Goal: Check status: Check status

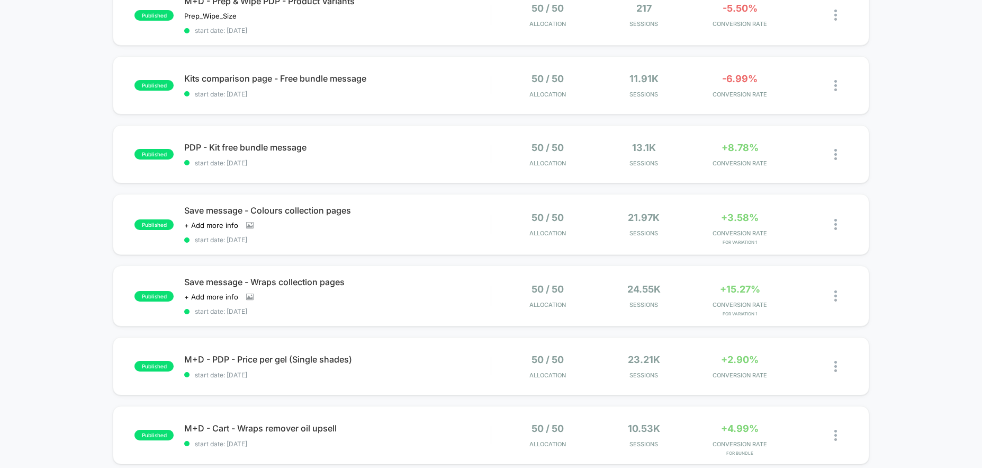
scroll to position [407, 0]
click at [291, 285] on span "Save message - Wraps collection pages" at bounding box center [337, 281] width 306 height 11
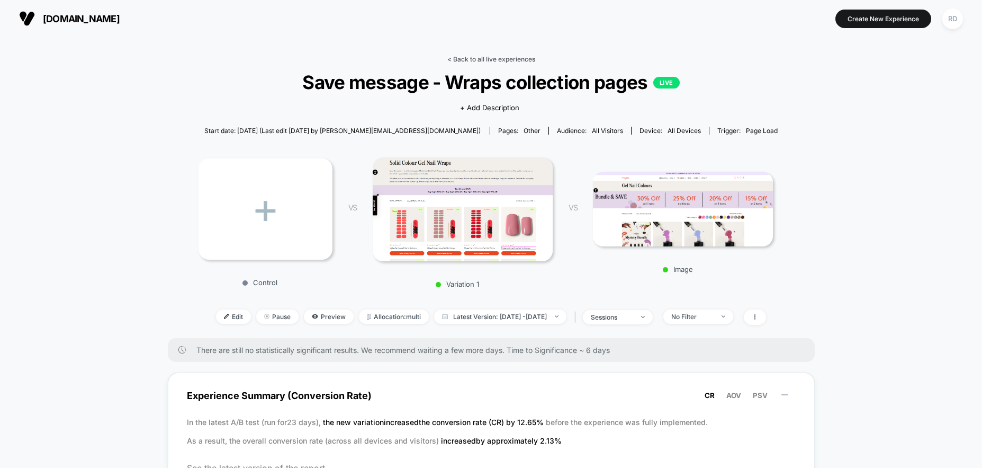
click at [471, 60] on link "< Back to all live experiences" at bounding box center [491, 59] width 88 height 8
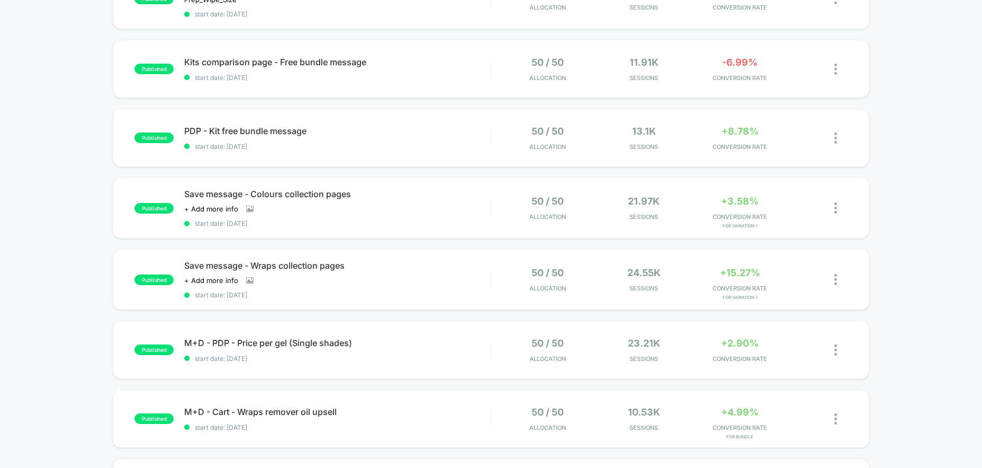
scroll to position [429, 0]
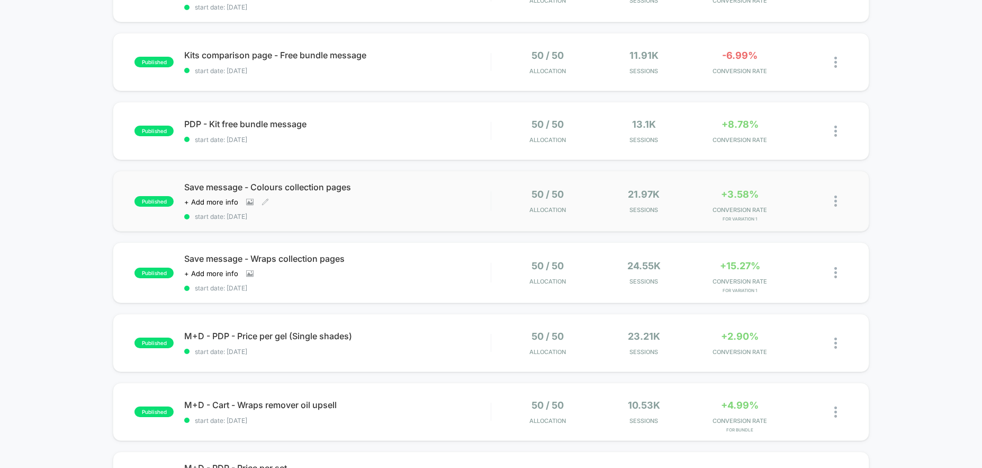
click at [289, 190] on span "Save message - Colours collection pages" at bounding box center [337, 187] width 306 height 11
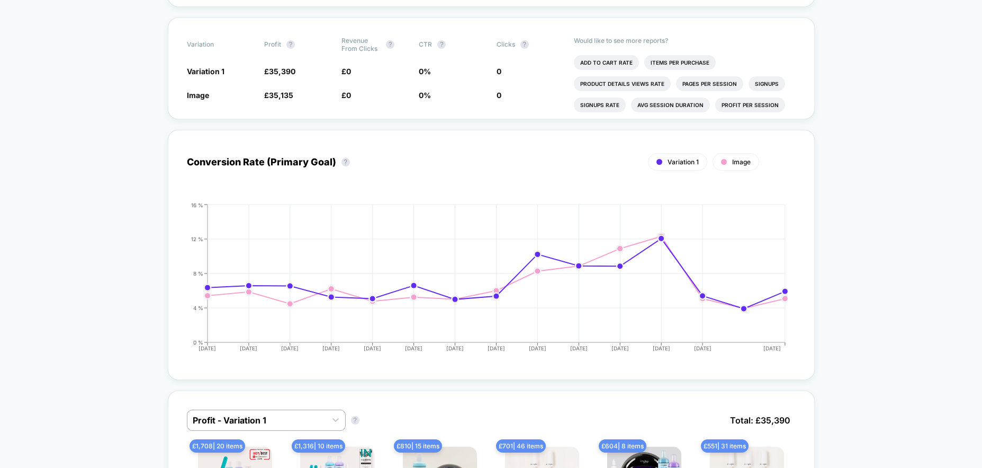
scroll to position [609, 0]
